Goal: Information Seeking & Learning: Learn about a topic

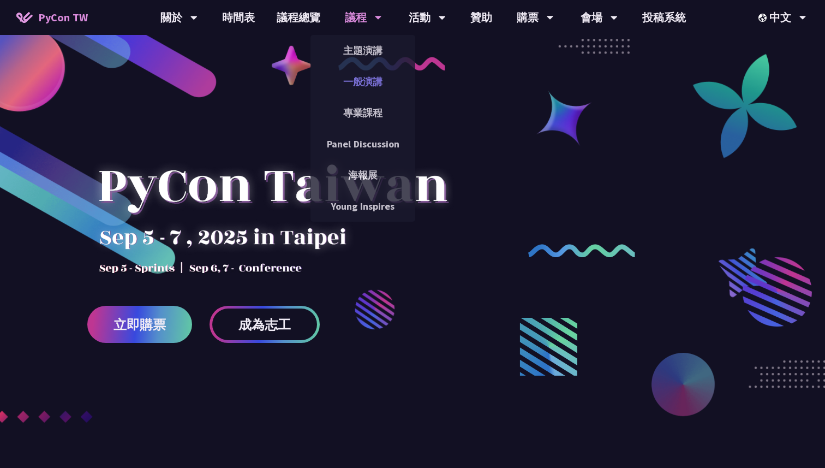
click at [364, 86] on link "一般演講" at bounding box center [362, 82] width 105 height 26
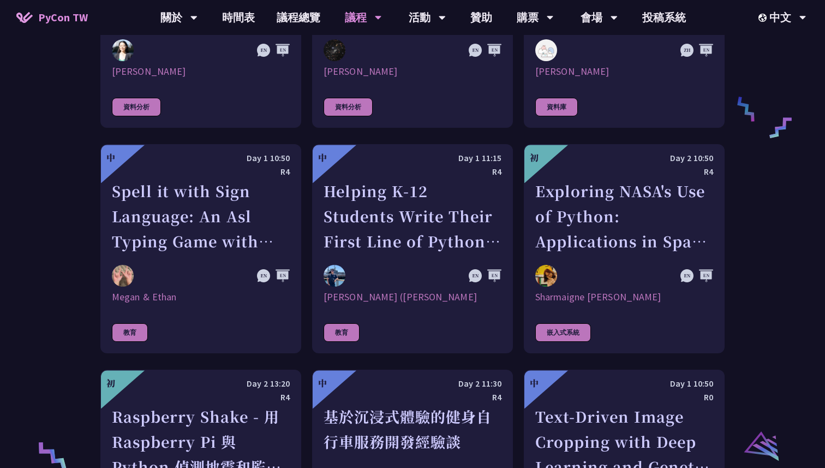
scroll to position [1869, 0]
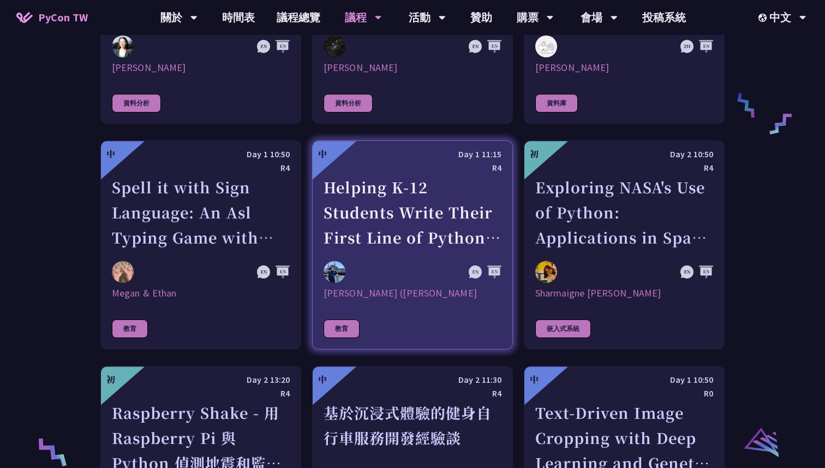
click at [369, 185] on div "Helping K-12 Students Write Their First Line of Python: Building a Game-Based L…" at bounding box center [413, 212] width 178 height 75
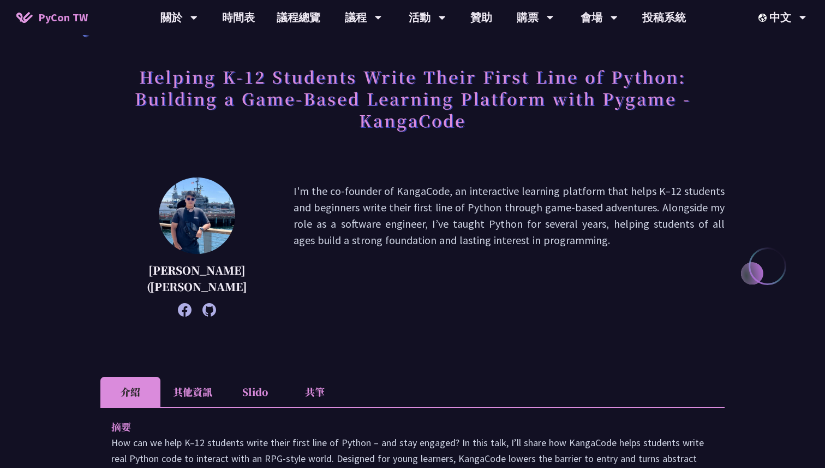
scroll to position [34, 0]
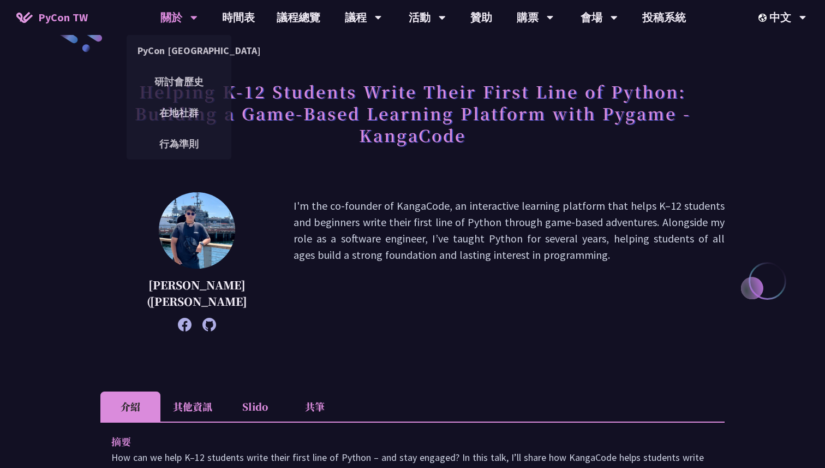
click at [191, 23] on div "關於" at bounding box center [178, 17] width 37 height 35
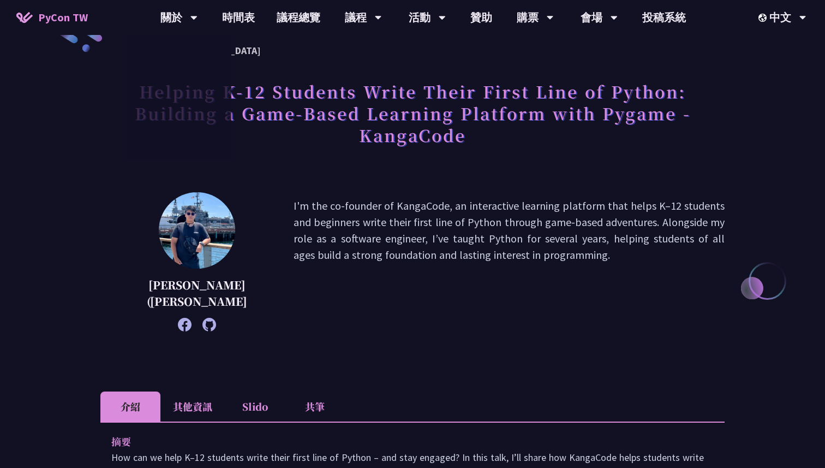
click at [73, 21] on span "PyCon TW" at bounding box center [63, 17] width 50 height 16
